Goal: Transaction & Acquisition: Purchase product/service

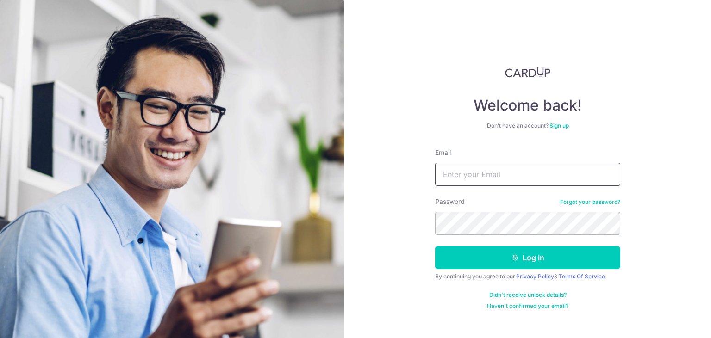
click at [475, 179] on input "Email" at bounding box center [527, 174] width 185 height 23
type input "syllmel08@gmail.com"
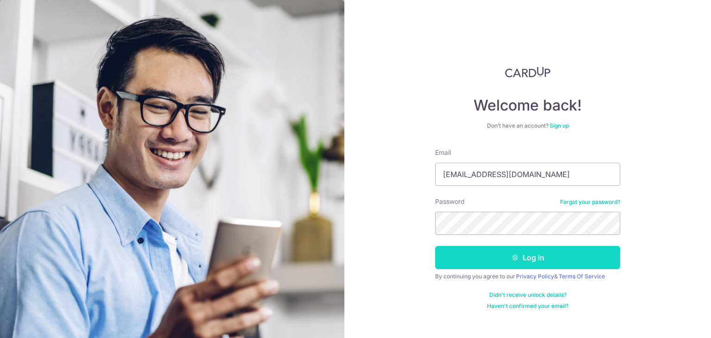
click at [513, 255] on icon "submit" at bounding box center [515, 257] width 7 height 7
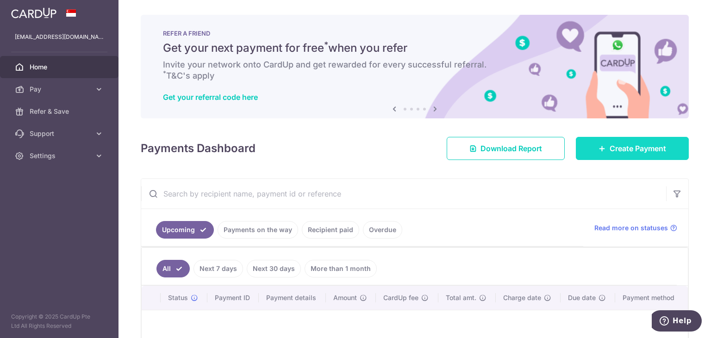
click at [611, 144] on span "Create Payment" at bounding box center [638, 148] width 56 height 11
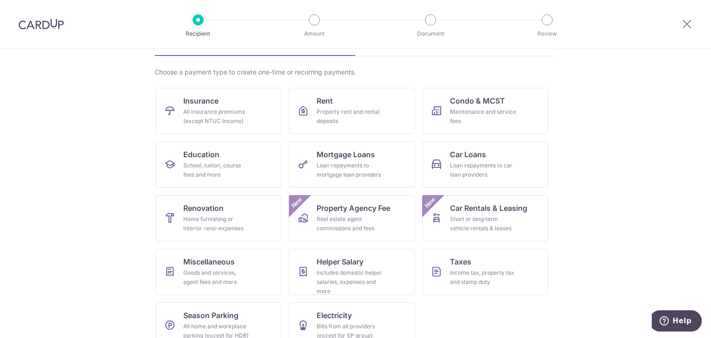
scroll to position [75, 0]
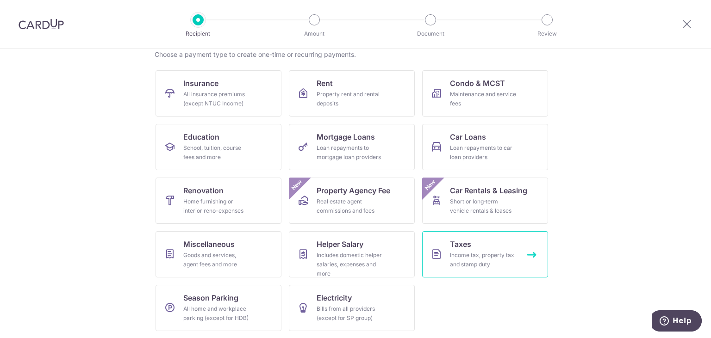
click at [453, 266] on div "Income tax, property tax and stamp duty" at bounding box center [483, 260] width 67 height 19
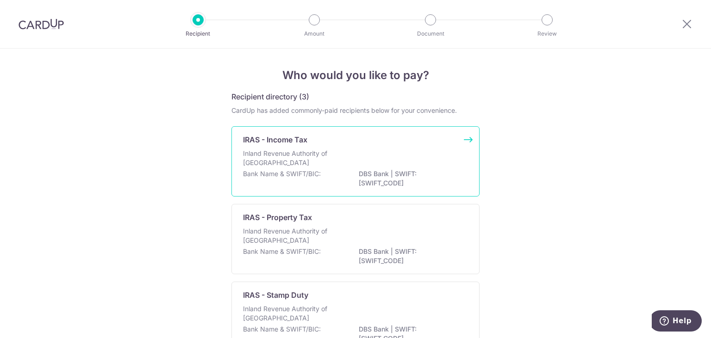
click at [347, 149] on div "IRAS - Income Tax Inland Revenue Authority of Singapore Bank Name & SWIFT/BIC: …" at bounding box center [355, 161] width 248 height 70
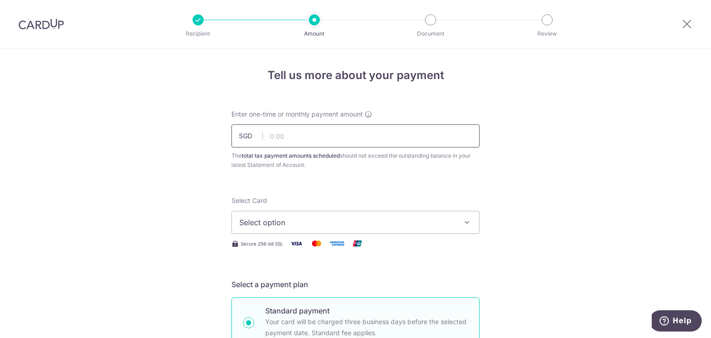
click at [345, 138] on input "text" at bounding box center [355, 136] width 248 height 23
type input "820.95"
click at [399, 231] on button "Select option" at bounding box center [355, 222] width 248 height 23
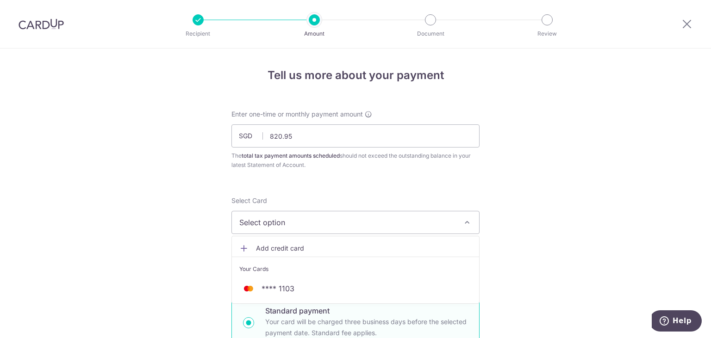
click at [397, 246] on span "Add credit card" at bounding box center [364, 248] width 216 height 9
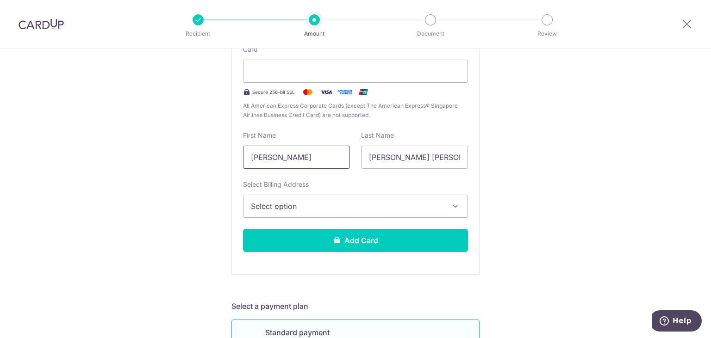
scroll to position [233, 0]
drag, startPoint x: 315, startPoint y: 162, endPoint x: 237, endPoint y: 173, distance: 79.0
click at [243, 169] on input "[PERSON_NAME]" at bounding box center [296, 156] width 107 height 23
type input "Lou Ling Sharon"
drag, startPoint x: 385, startPoint y: 156, endPoint x: 438, endPoint y: 154, distance: 53.3
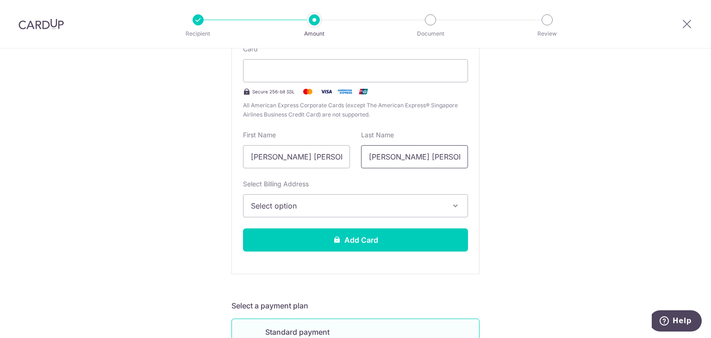
click at [438, 154] on input "[PERSON_NAME] [PERSON_NAME]" at bounding box center [414, 156] width 107 height 23
type input "Yeo"
click at [379, 203] on span "Select option" at bounding box center [347, 205] width 193 height 11
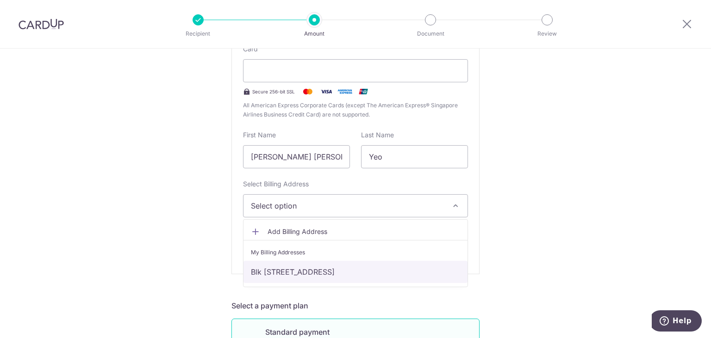
click at [410, 271] on link "Blk [STREET_ADDRESS]" at bounding box center [356, 272] width 224 height 22
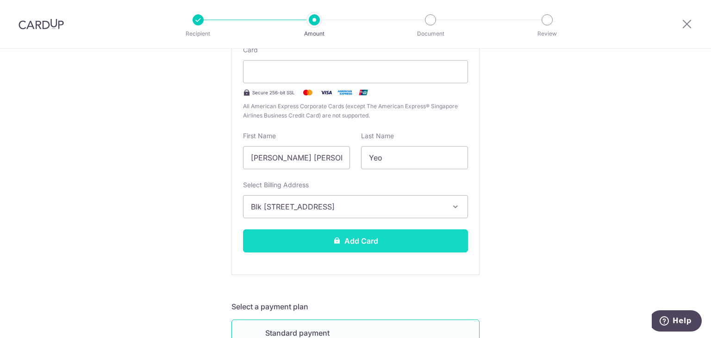
scroll to position [232, 0]
click at [432, 241] on button "Add Card" at bounding box center [355, 240] width 225 height 23
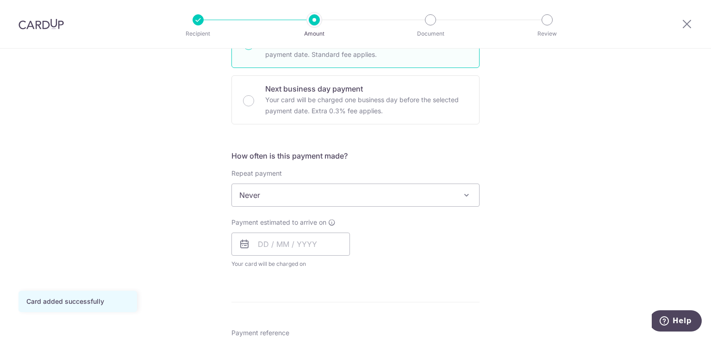
scroll to position [279, 0]
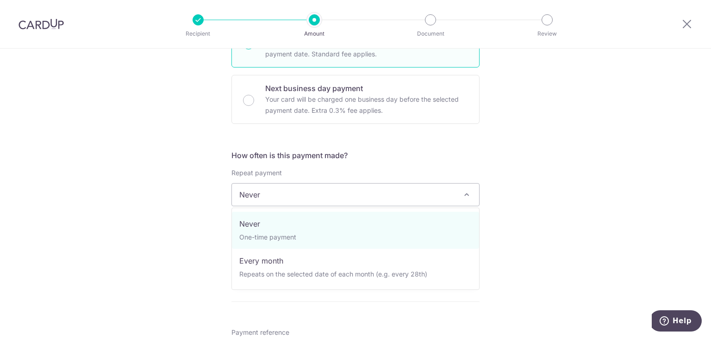
click at [468, 193] on span at bounding box center [466, 194] width 11 height 11
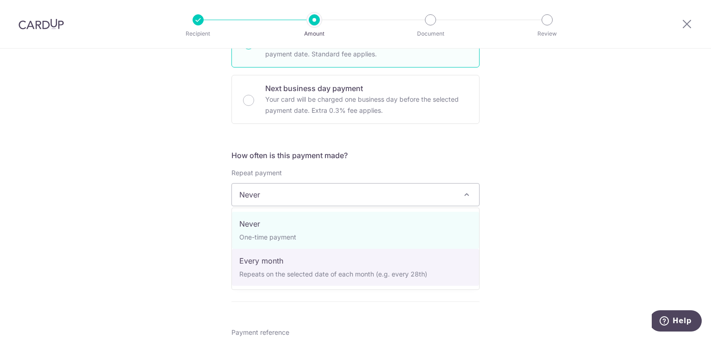
select select "3"
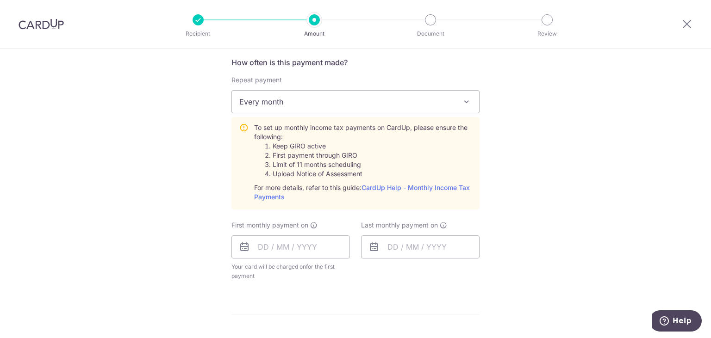
scroll to position [372, 0]
click at [267, 243] on input "text" at bounding box center [290, 247] width 119 height 23
type input "06/05/2025"
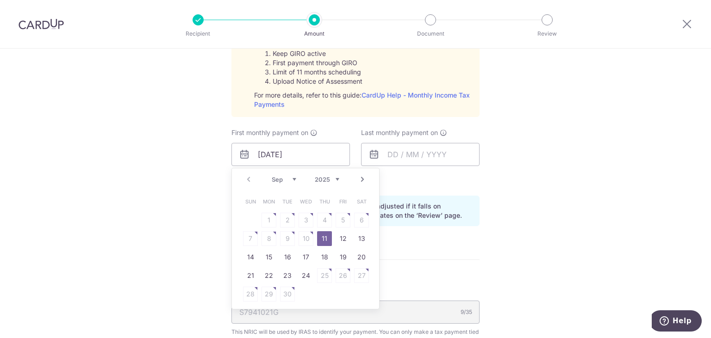
scroll to position [465, 0]
click at [249, 178] on div "Prev Next Sep Oct Nov Dec 2025 2026" at bounding box center [305, 179] width 147 height 22
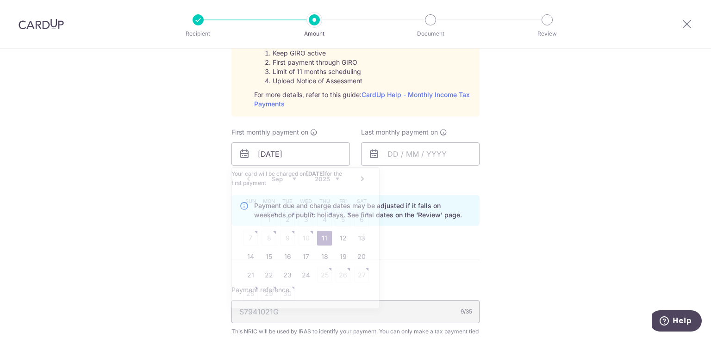
click at [477, 201] on div "Payment due and charge dates may be adjusted if it falls on weekends or public …" at bounding box center [355, 210] width 248 height 31
click at [399, 158] on input "text" at bounding box center [420, 154] width 119 height 23
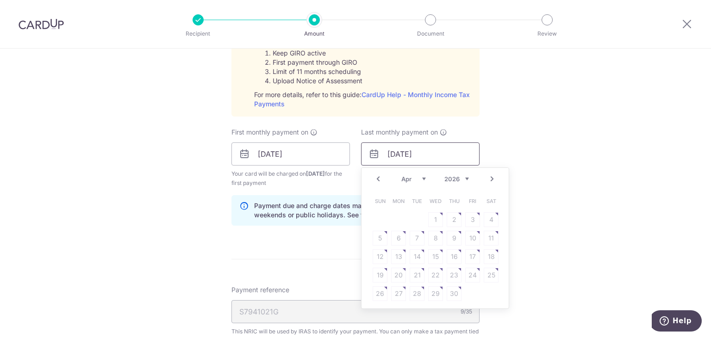
type input "[DATE]"
click at [577, 181] on div "Tell us more about your payment Enter one-time or monthly payment amount SGD 82…" at bounding box center [355, 84] width 711 height 1003
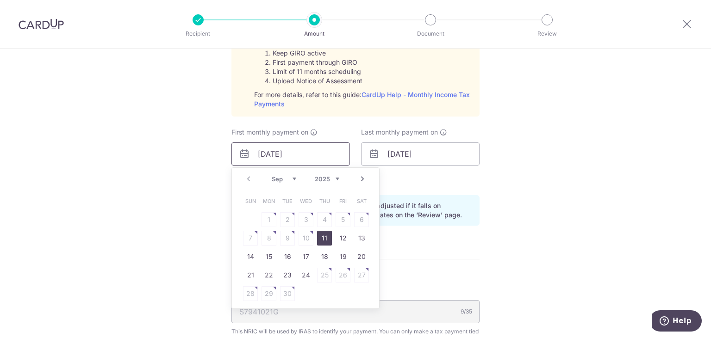
drag, startPoint x: 269, startPoint y: 151, endPoint x: 325, endPoint y: 152, distance: 55.6
click at [325, 152] on input "06/05/2025" at bounding box center [290, 154] width 119 height 23
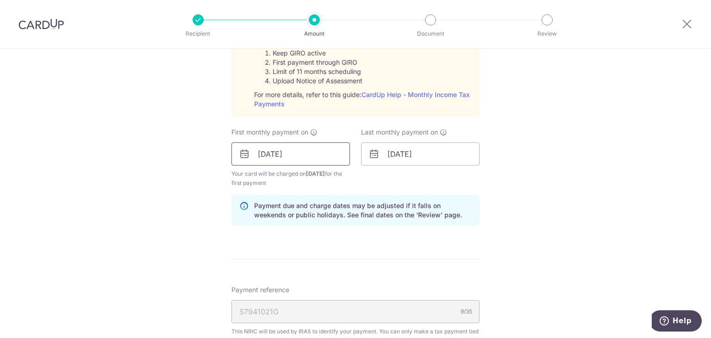
type input "[DATE]"
click button "Add Card" at bounding box center [0, 0] width 0 height 0
click at [397, 159] on input "text" at bounding box center [420, 154] width 119 height 23
type input "[DATE]"
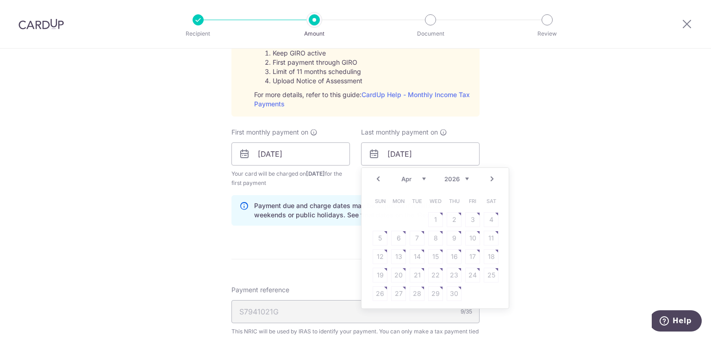
click at [195, 208] on div "Tell us more about your payment Enter one-time or monthly payment amount SGD 82…" at bounding box center [355, 84] width 711 height 1003
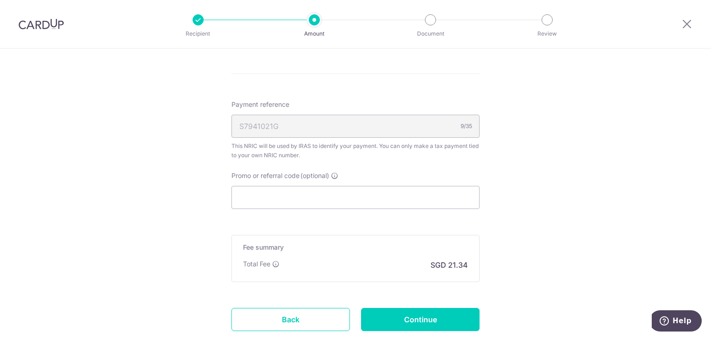
scroll to position [651, 0]
click at [285, 201] on input "Promo or referral code (optional)" at bounding box center [355, 197] width 248 height 23
paste input "VTAX25R"
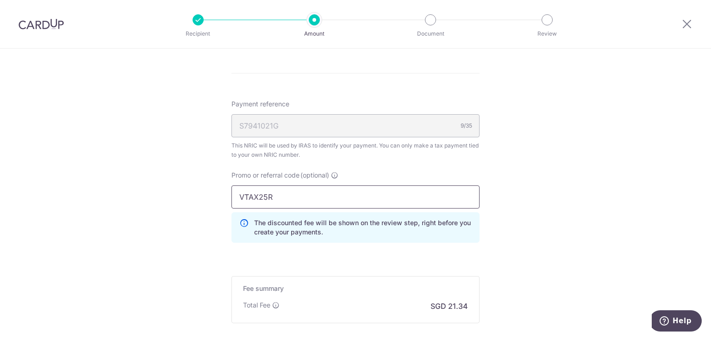
type input "VTAX25R"
click button "Add Card" at bounding box center [0, 0] width 0 height 0
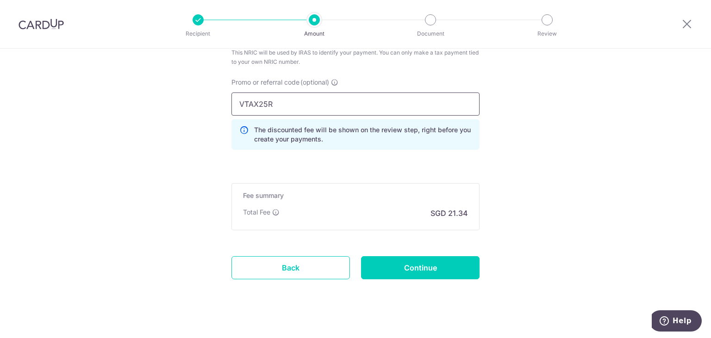
scroll to position [744, 0]
click at [423, 265] on input "Continue" at bounding box center [420, 267] width 119 height 23
type input "Create Schedule"
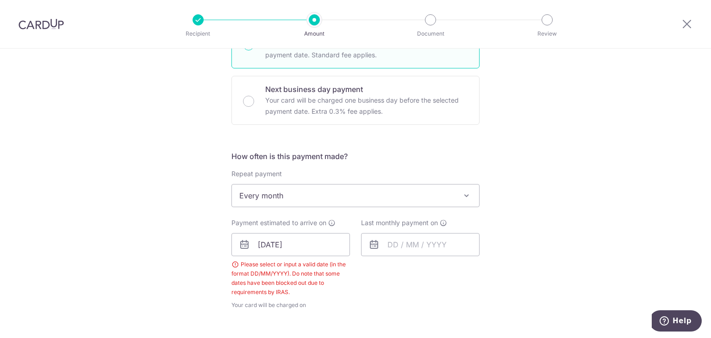
scroll to position [279, 0]
click at [318, 251] on input "[DATE]" at bounding box center [290, 243] width 119 height 23
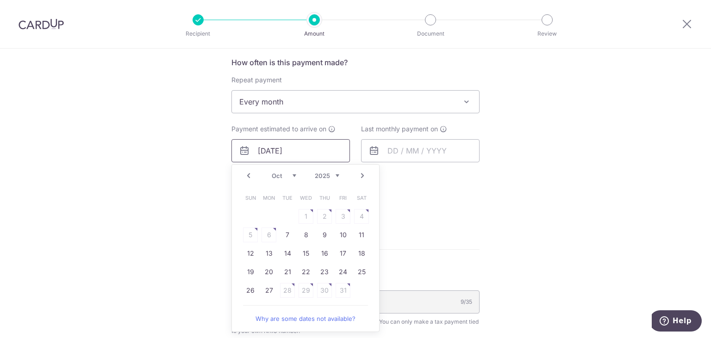
scroll to position [372, 0]
click at [268, 237] on table "Sun Mon Tue Wed Thu Fri Sat 1 2 3 4 5 6 7 8 9 10 11 12 13 14 15 16 17 18 19 20 …" at bounding box center [306, 244] width 130 height 111
click at [281, 317] on link "Why are some dates not available?" at bounding box center [305, 319] width 125 height 19
click at [487, 184] on div "Tell us more about your payment Enter one-time or monthly payment amount SGD 82…" at bounding box center [355, 147] width 711 height 942
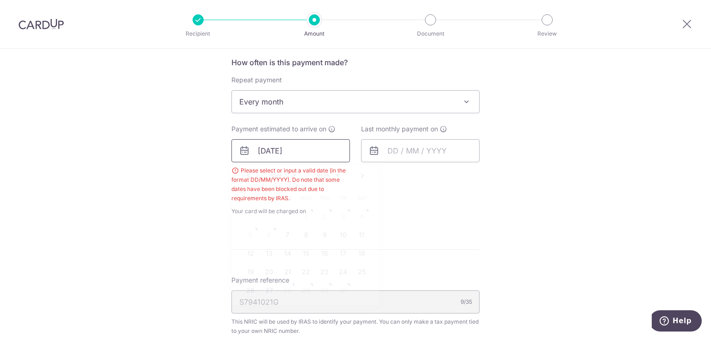
click at [302, 154] on input "[DATE]" at bounding box center [290, 150] width 119 height 23
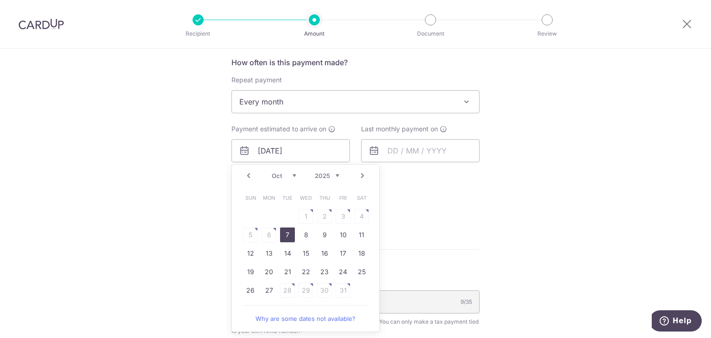
click at [286, 238] on link "7" at bounding box center [287, 235] width 15 height 15
type input "[DATE]"
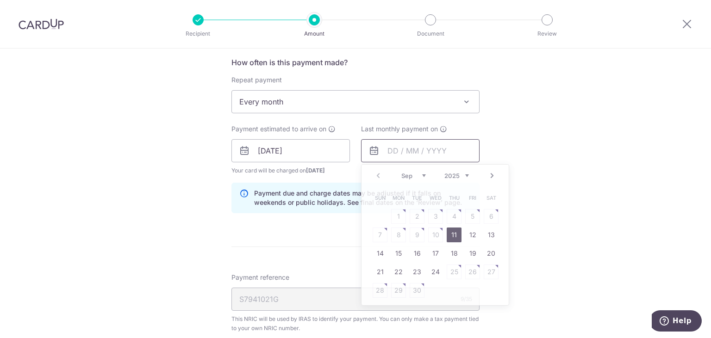
click at [427, 155] on input "text" at bounding box center [420, 150] width 119 height 23
click at [488, 174] on link "Next" at bounding box center [492, 175] width 11 height 11
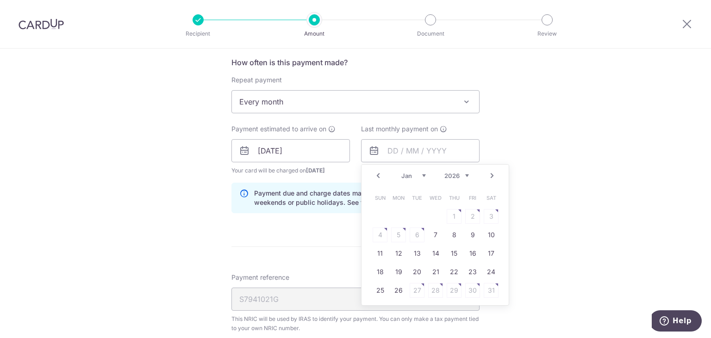
click at [488, 174] on link "Next" at bounding box center [492, 175] width 11 height 11
click at [376, 173] on link "Prev" at bounding box center [378, 175] width 11 height 11
click at [673, 324] on span "Help" at bounding box center [666, 321] width 13 height 9
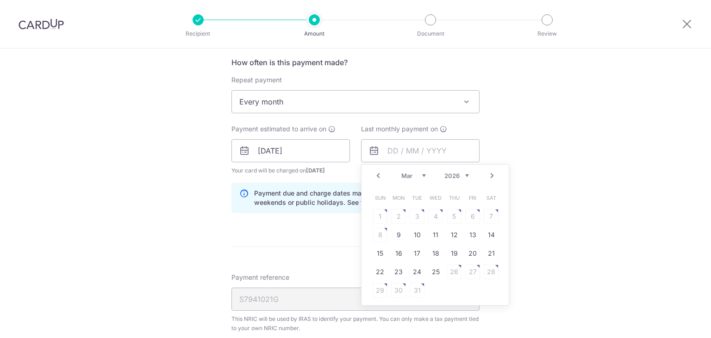
scroll to position [0, 0]
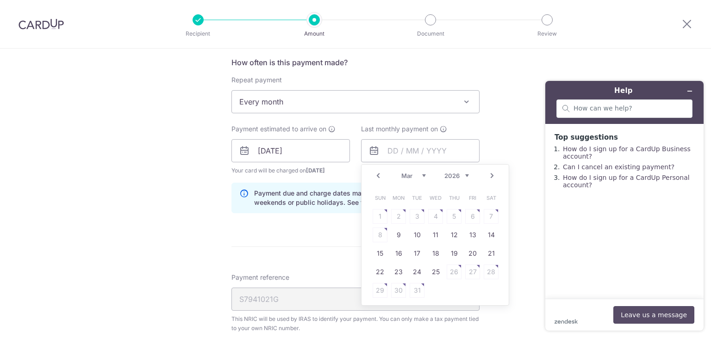
click at [655, 319] on button "Leave us a message" at bounding box center [653, 315] width 81 height 18
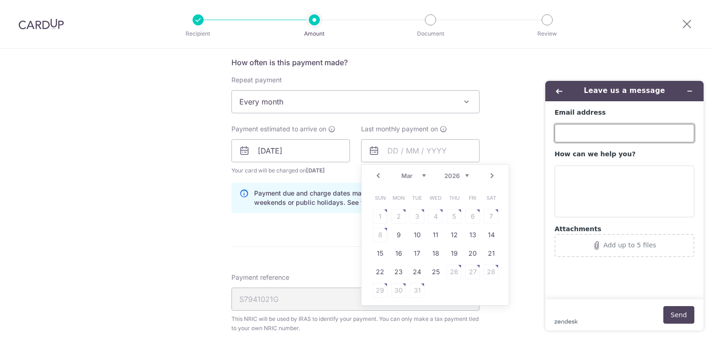
click at [573, 130] on input "Email address" at bounding box center [625, 133] width 140 height 19
type input "[EMAIL_ADDRESS][DOMAIN_NAME]"
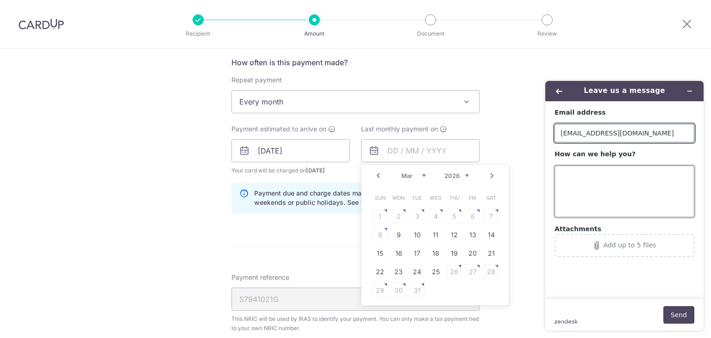
click at [573, 171] on textarea "How can we help you?" at bounding box center [625, 192] width 140 height 52
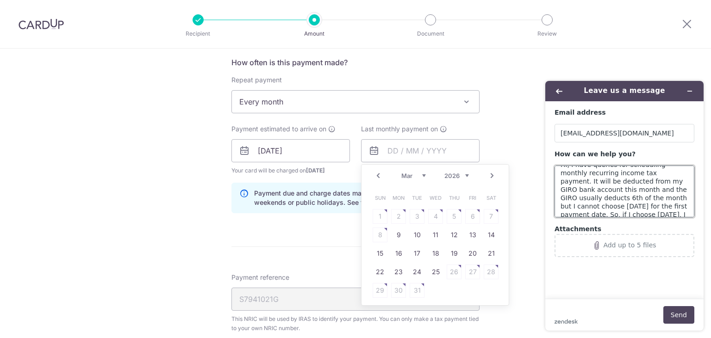
scroll to position [10, 0]
type textarea "Hi, I have queries for scheduling monthly recurring income tax payment. It will…"
click at [683, 310] on button "Send" at bounding box center [678, 315] width 31 height 18
